Goal: Transaction & Acquisition: Purchase product/service

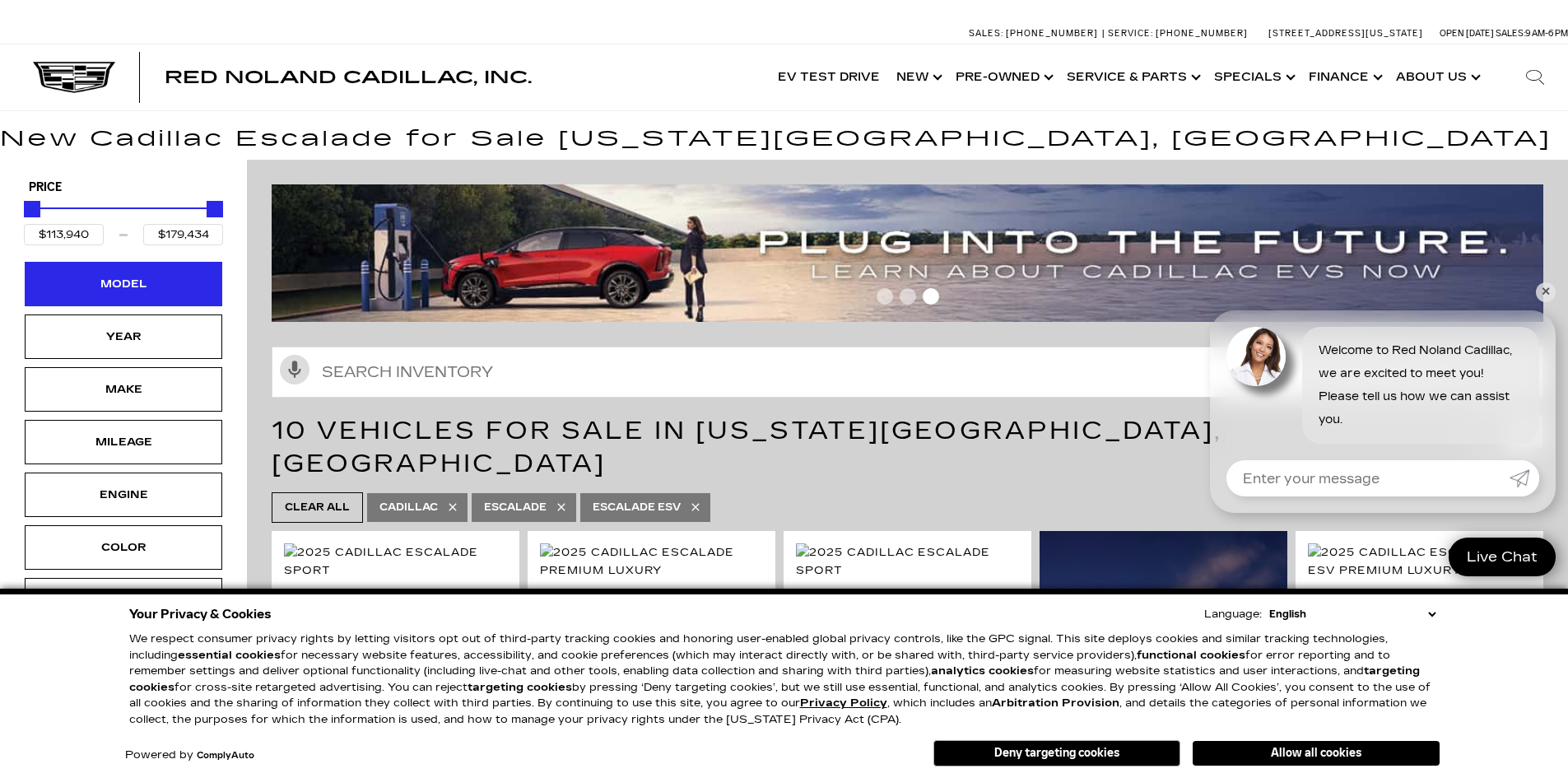
click at [102, 287] on div "Model" at bounding box center [124, 284] width 82 height 18
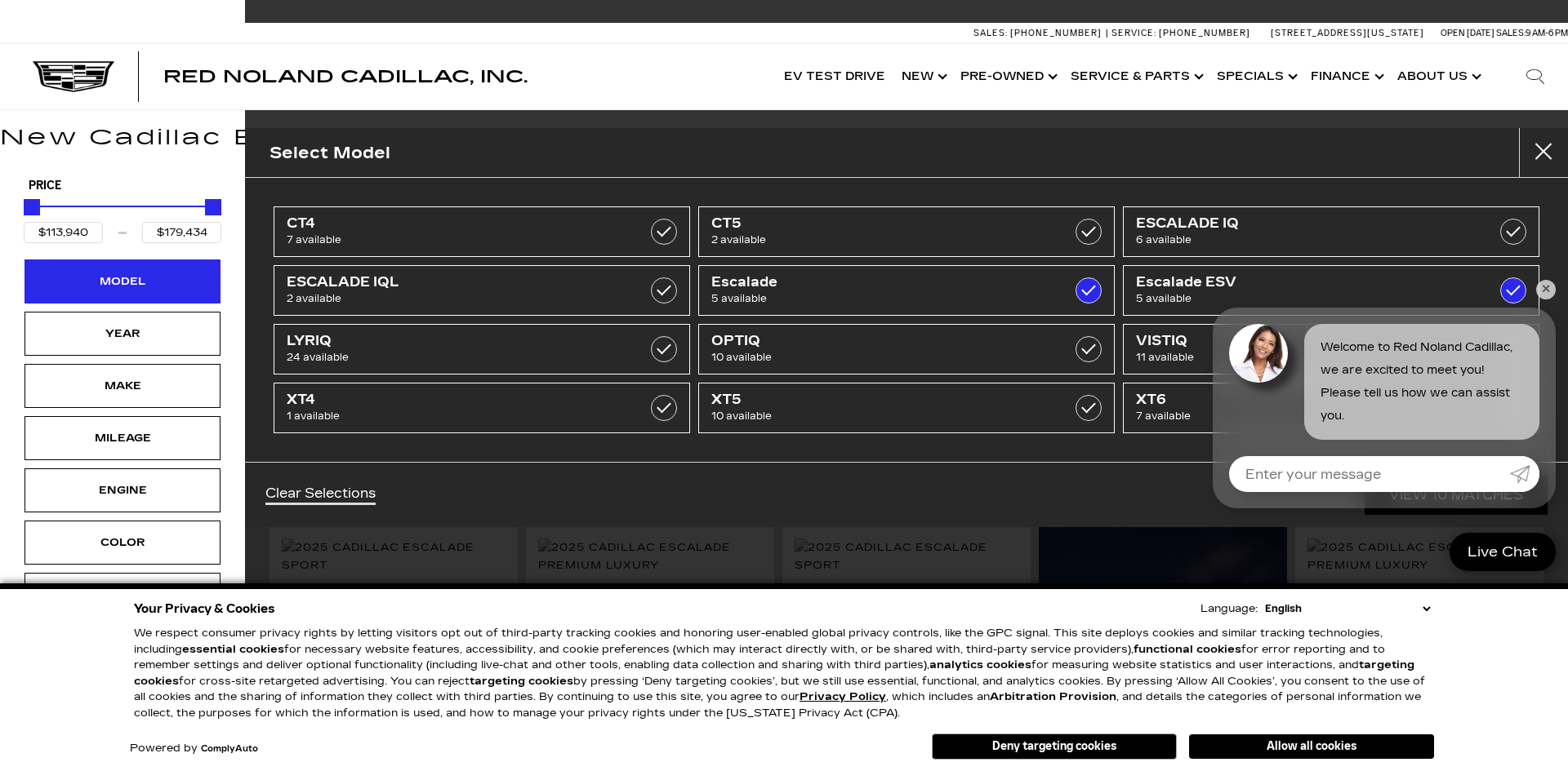
click at [101, 284] on div "Model" at bounding box center [123, 282] width 82 height 18
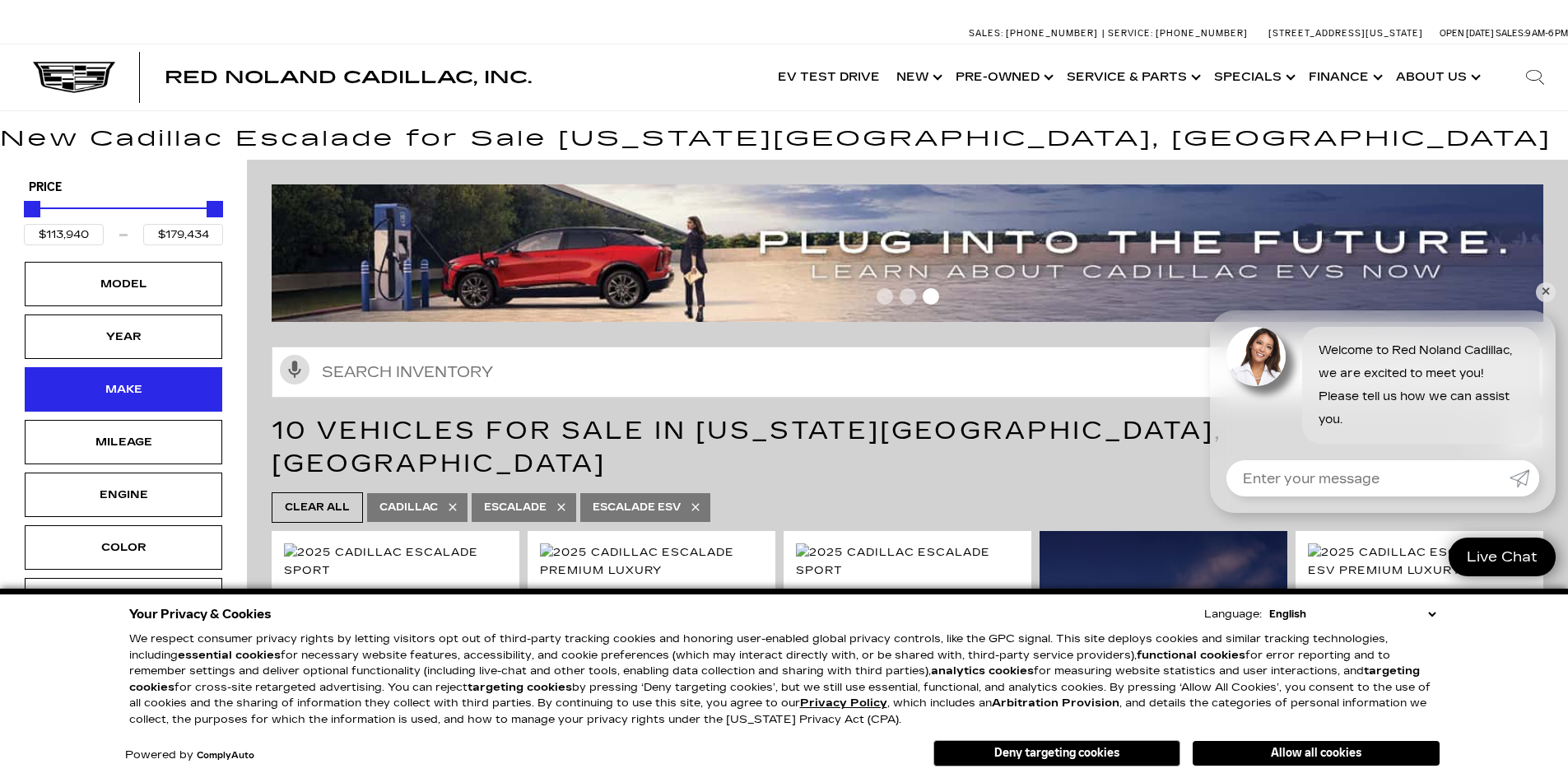
click at [122, 389] on div "Make" at bounding box center [124, 389] width 82 height 18
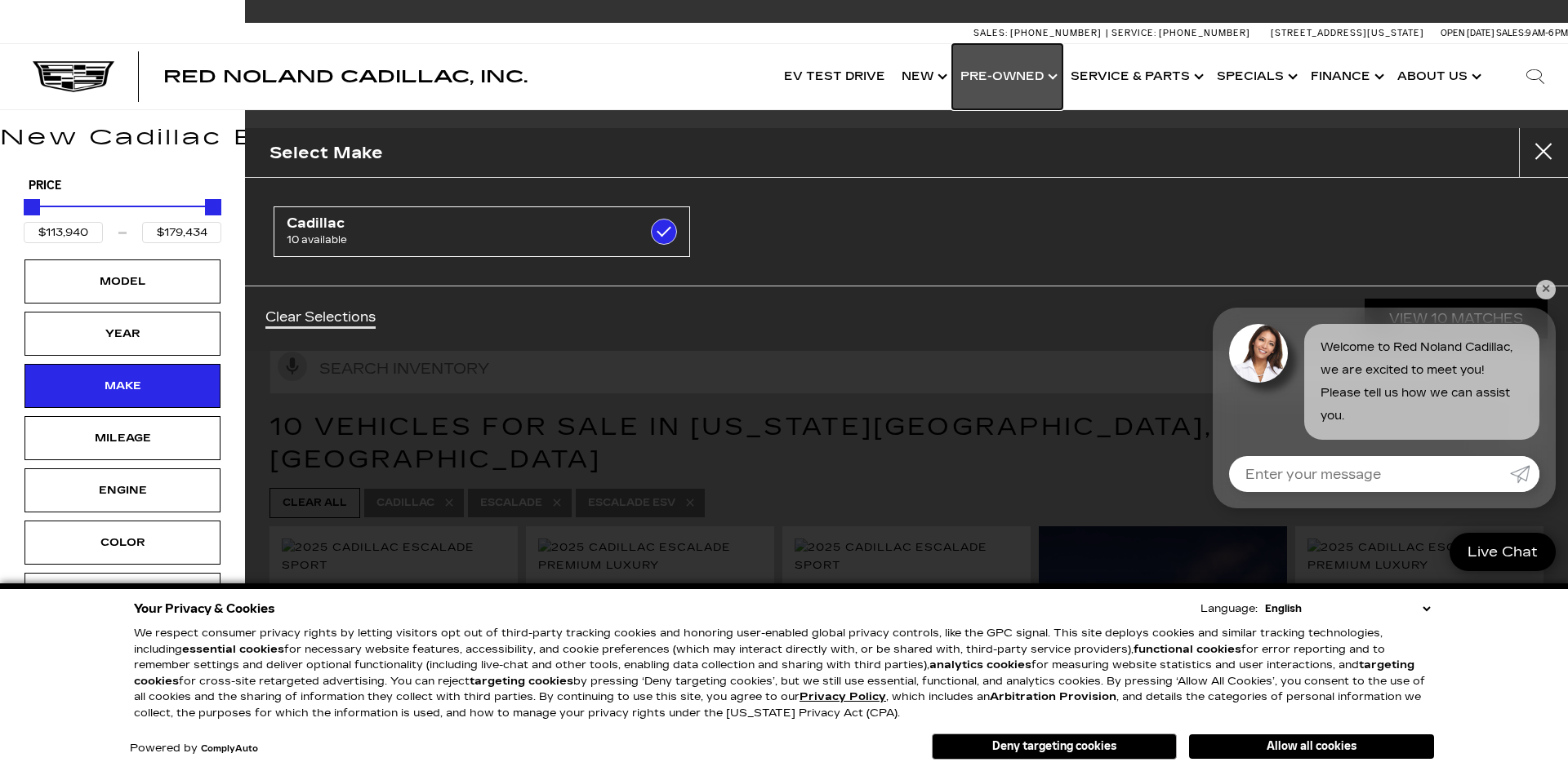
click at [1000, 73] on link "Show Pre-Owned" at bounding box center [1007, 76] width 110 height 65
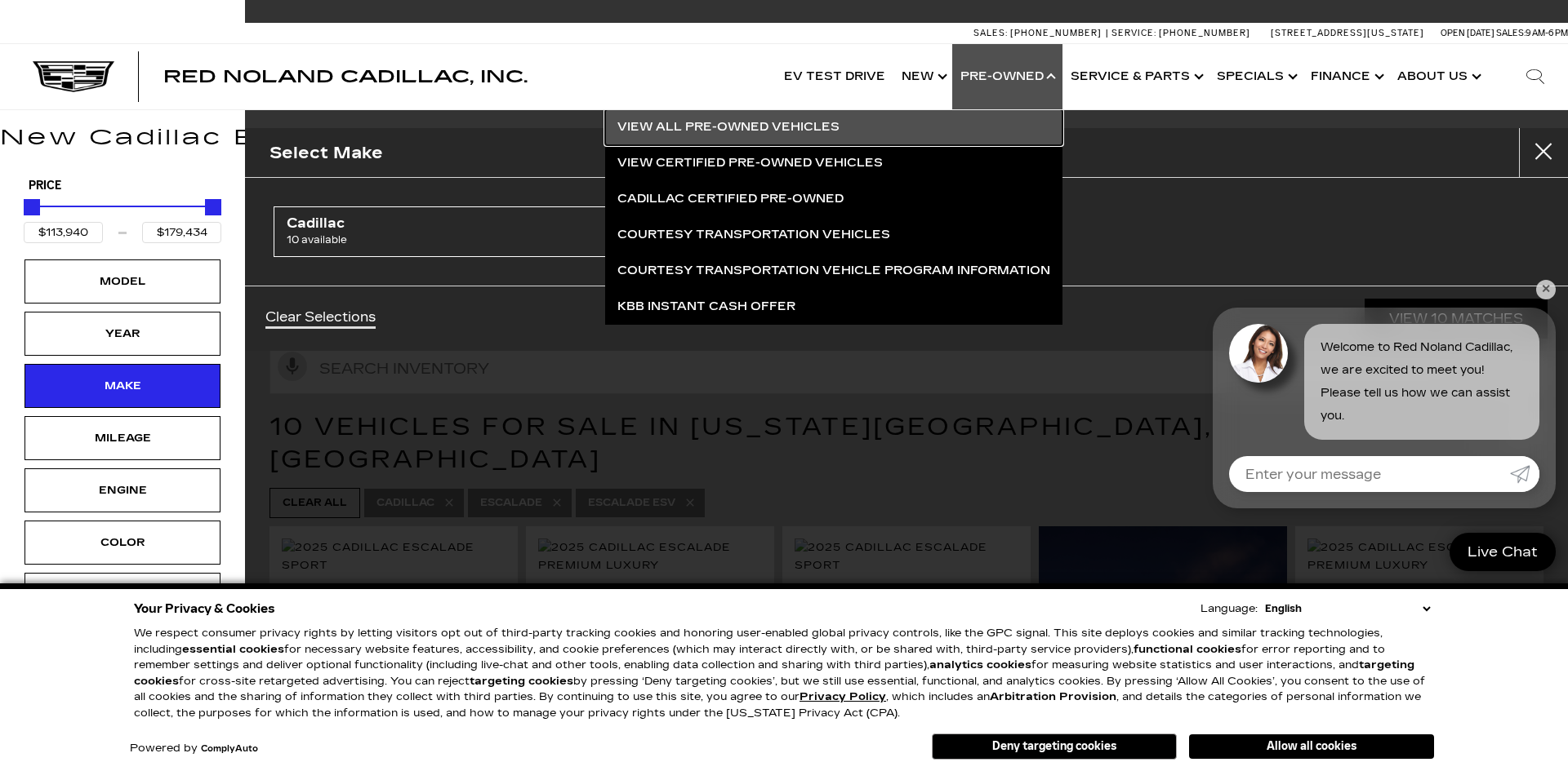
click at [777, 124] on link "View All Pre-Owned Vehicles" at bounding box center [834, 127] width 457 height 36
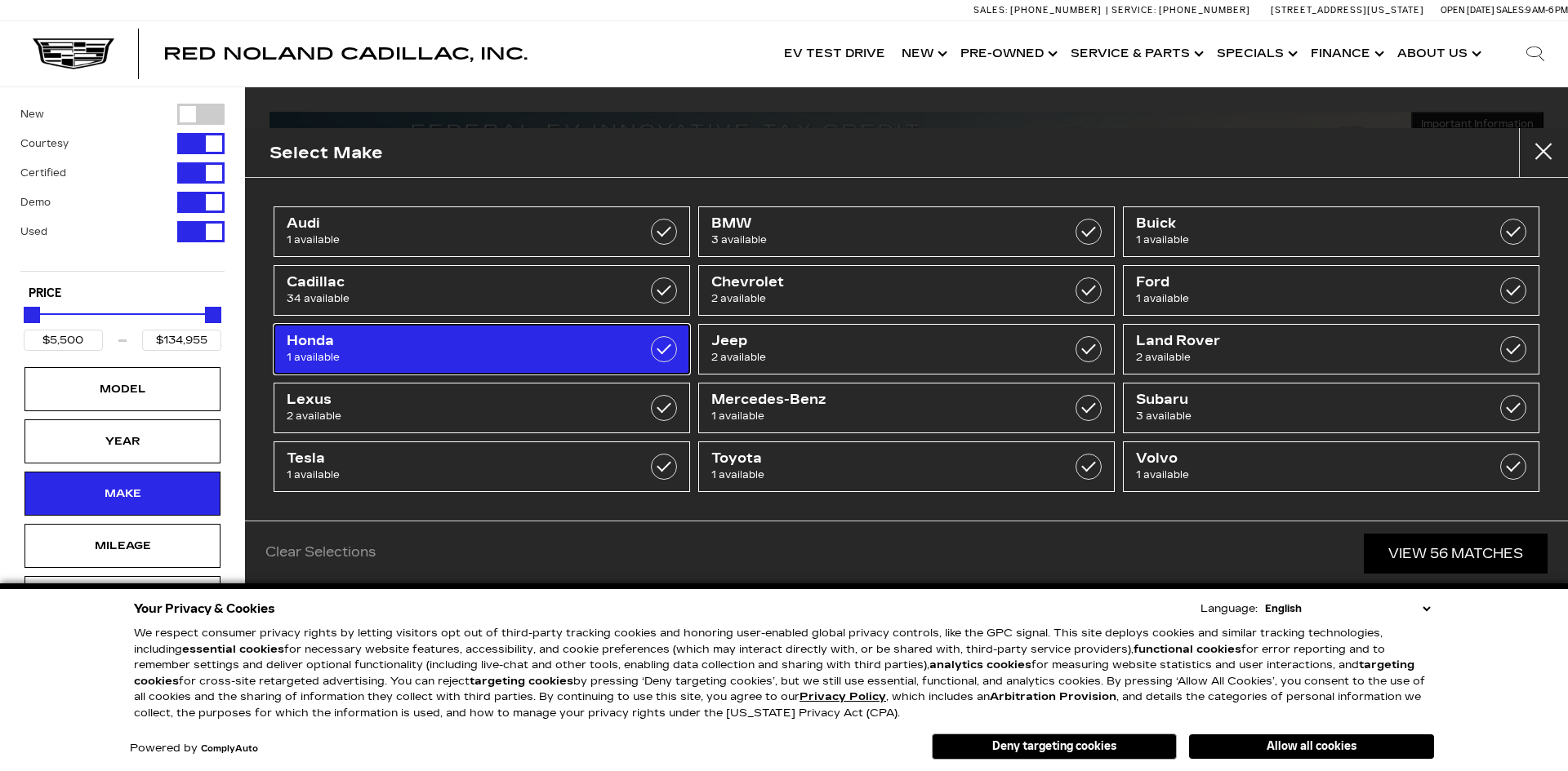
click at [396, 333] on span "Honda" at bounding box center [452, 341] width 331 height 17
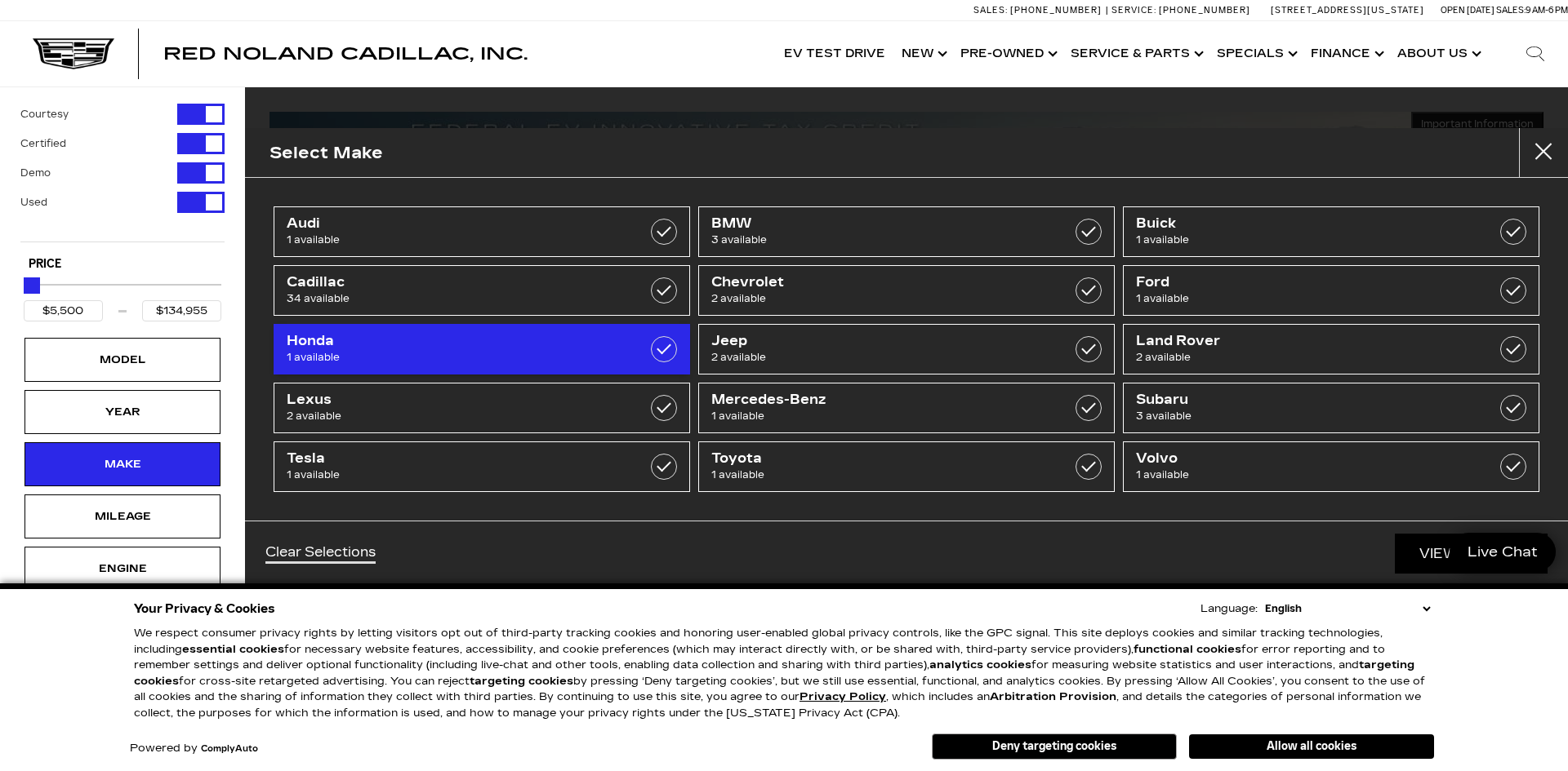
type input "$51,000"
checkbox input "true"
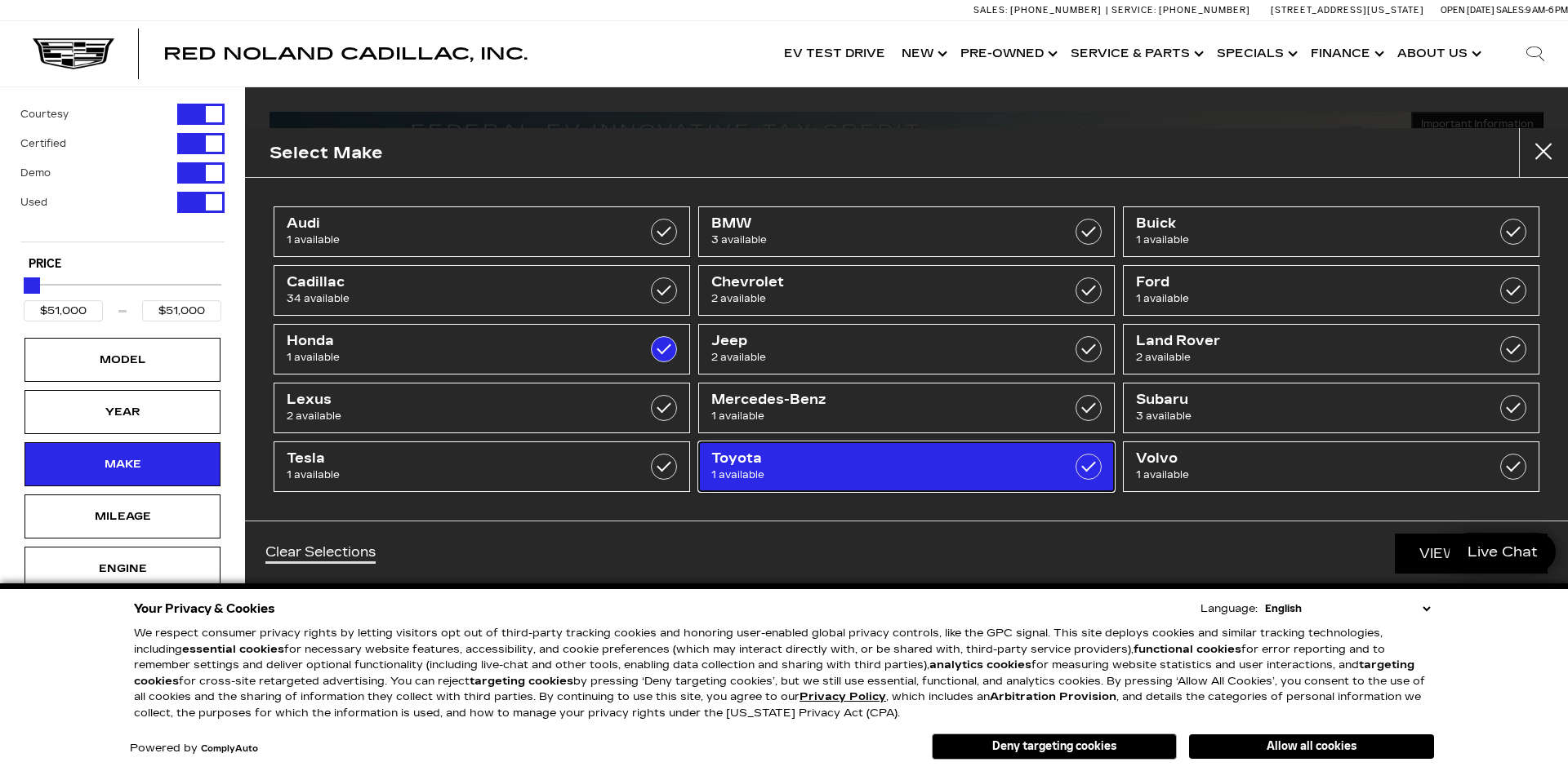
click at [824, 455] on span "Toyota" at bounding box center [877, 458] width 331 height 17
type input "$44,439"
checkbox input "true"
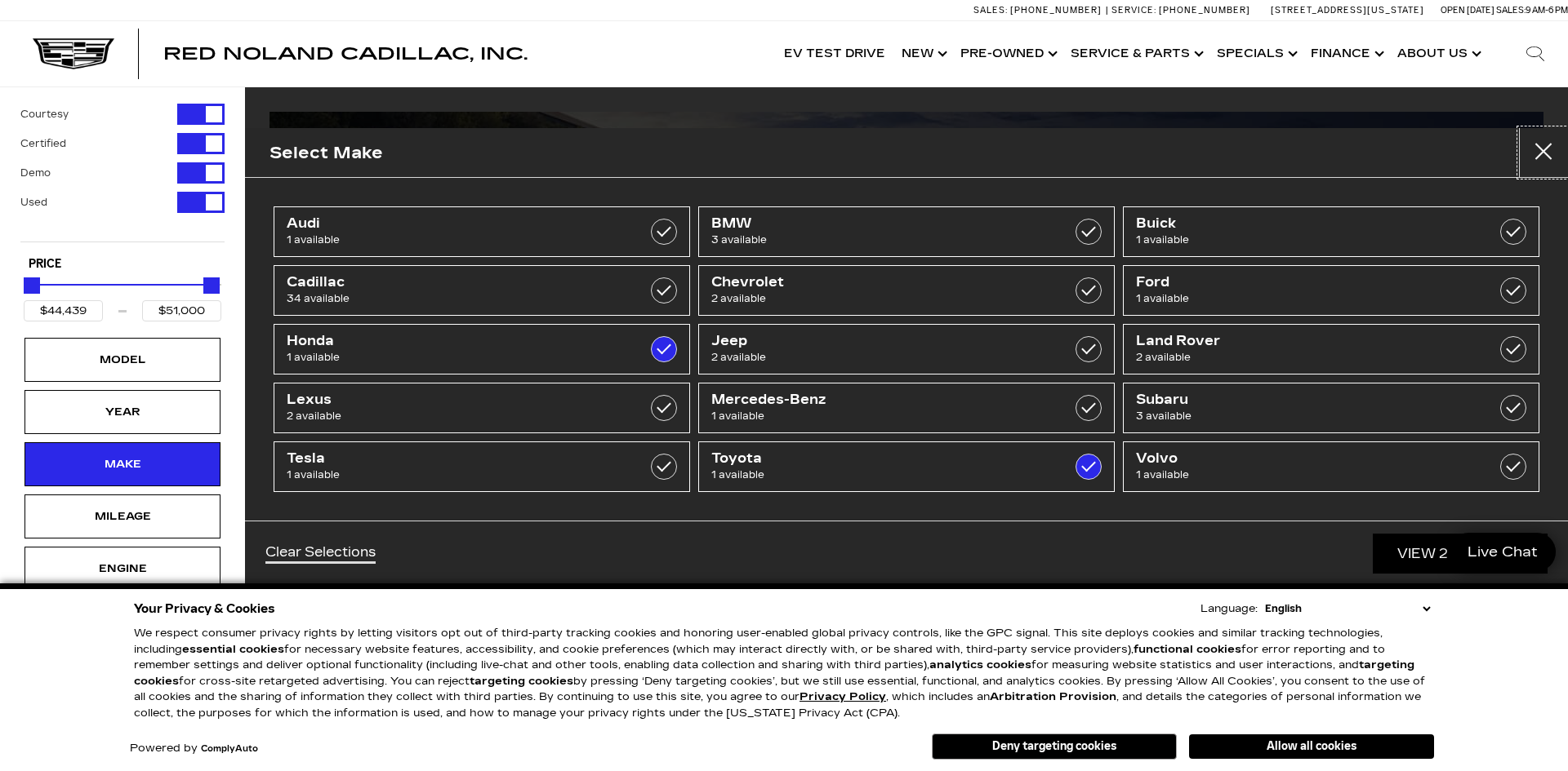
click at [1544, 154] on button "close" at bounding box center [1543, 152] width 49 height 49
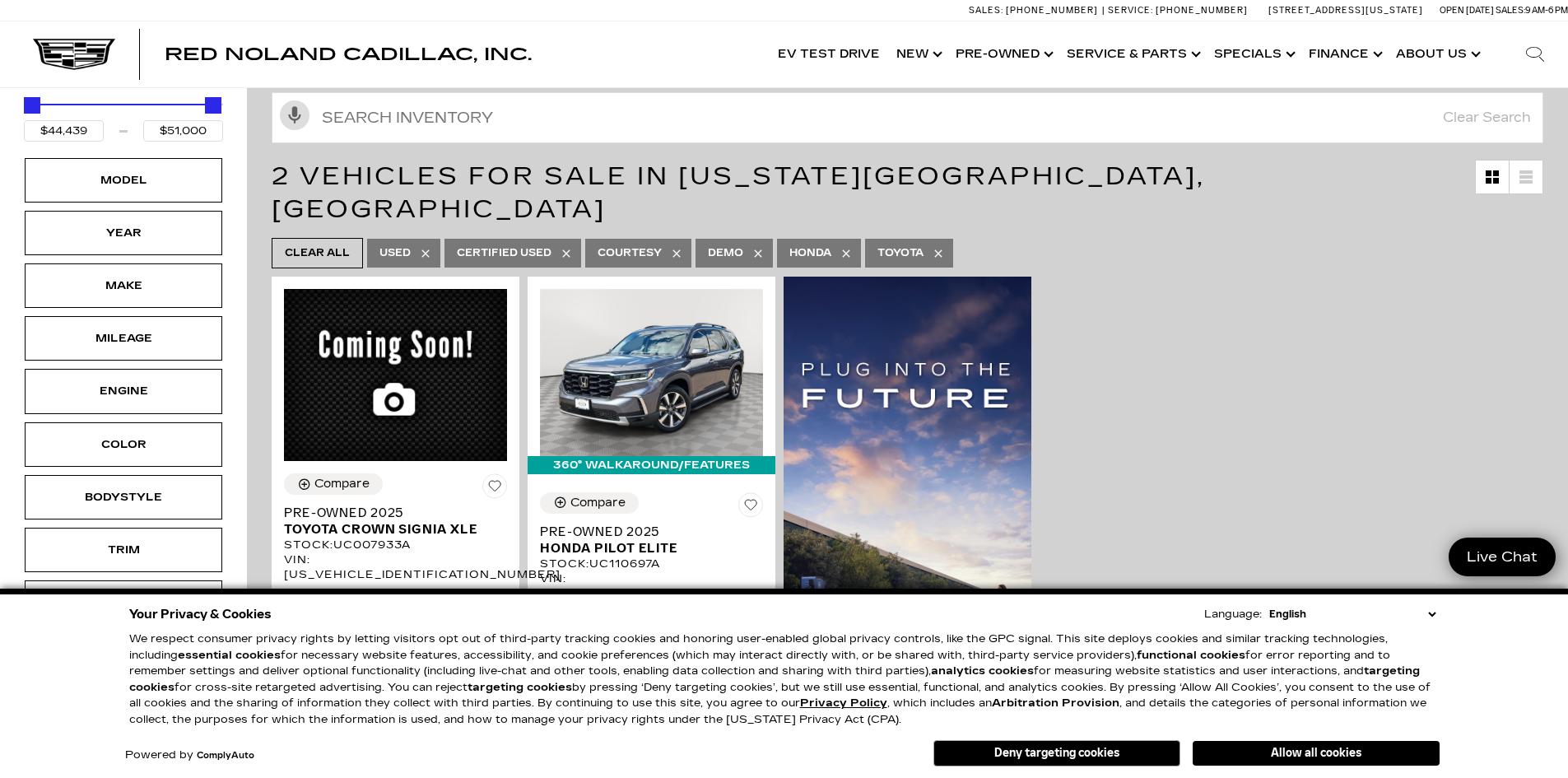
scroll to position [165, 0]
